Goal: Task Accomplishment & Management: Complete application form

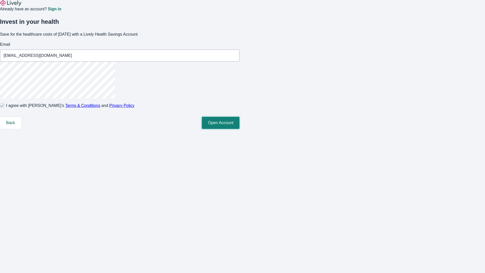
click at [240, 129] on button "Open Account" at bounding box center [221, 123] width 38 height 12
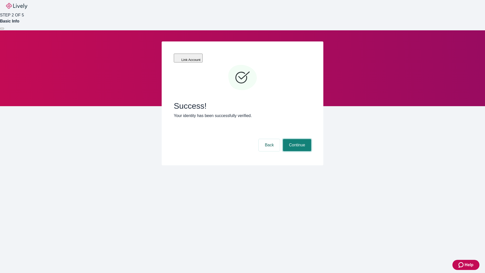
click at [297, 139] on button "Continue" at bounding box center [297, 145] width 28 height 12
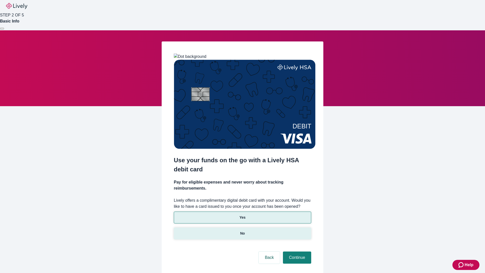
click at [242, 231] on p "No" at bounding box center [242, 233] width 5 height 5
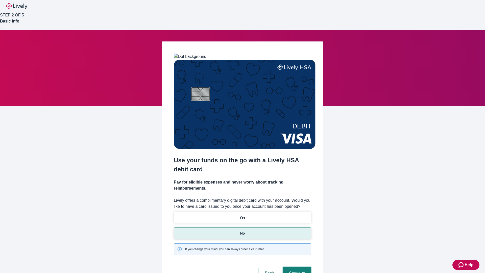
click at [297, 267] on button "Continue" at bounding box center [297, 273] width 28 height 12
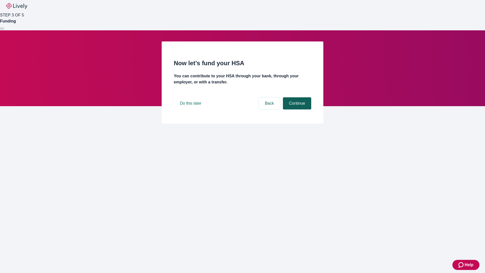
click at [297, 109] on button "Continue" at bounding box center [297, 103] width 28 height 12
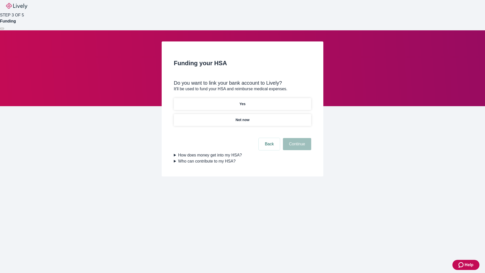
click at [242, 117] on p "Not now" at bounding box center [243, 119] width 14 height 5
click at [297, 147] on button "Continue" at bounding box center [297, 144] width 28 height 12
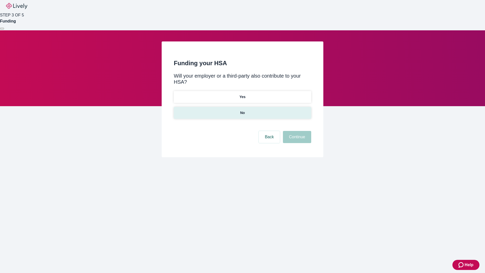
click at [242, 110] on p "No" at bounding box center [242, 112] width 5 height 5
click at [297, 131] on button "Continue" at bounding box center [297, 137] width 28 height 12
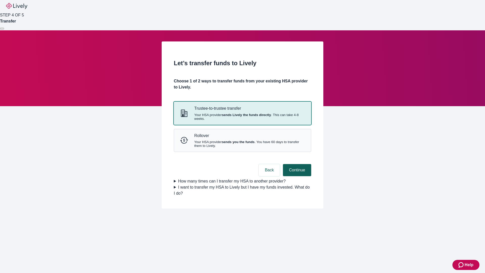
click at [242, 117] on strong "sends Lively the funds directly" at bounding box center [246, 115] width 49 height 4
click at [297, 176] on button "Continue" at bounding box center [297, 170] width 28 height 12
